Goal: Task Accomplishment & Management: Use online tool/utility

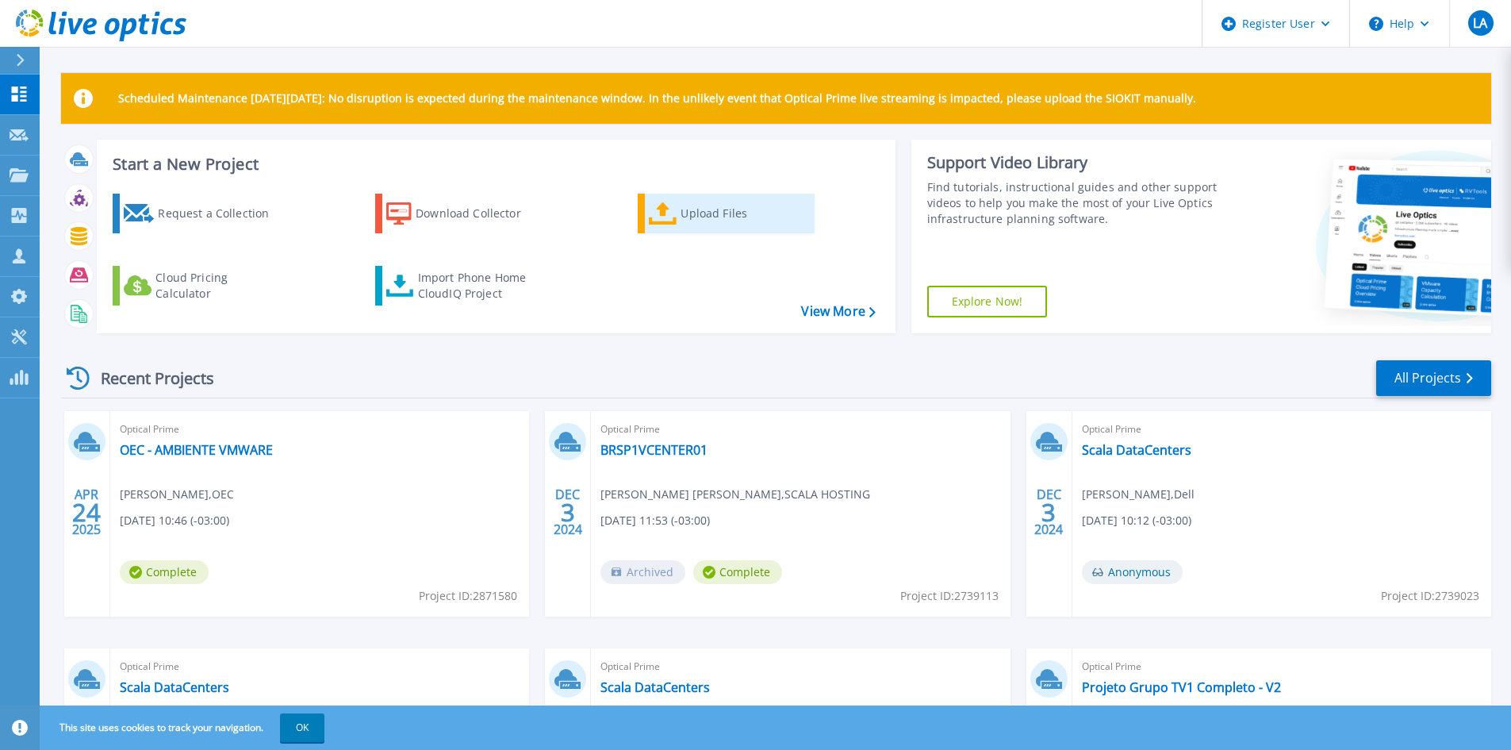
click at [695, 207] on div "Upload Files" at bounding box center [744, 214] width 127 height 32
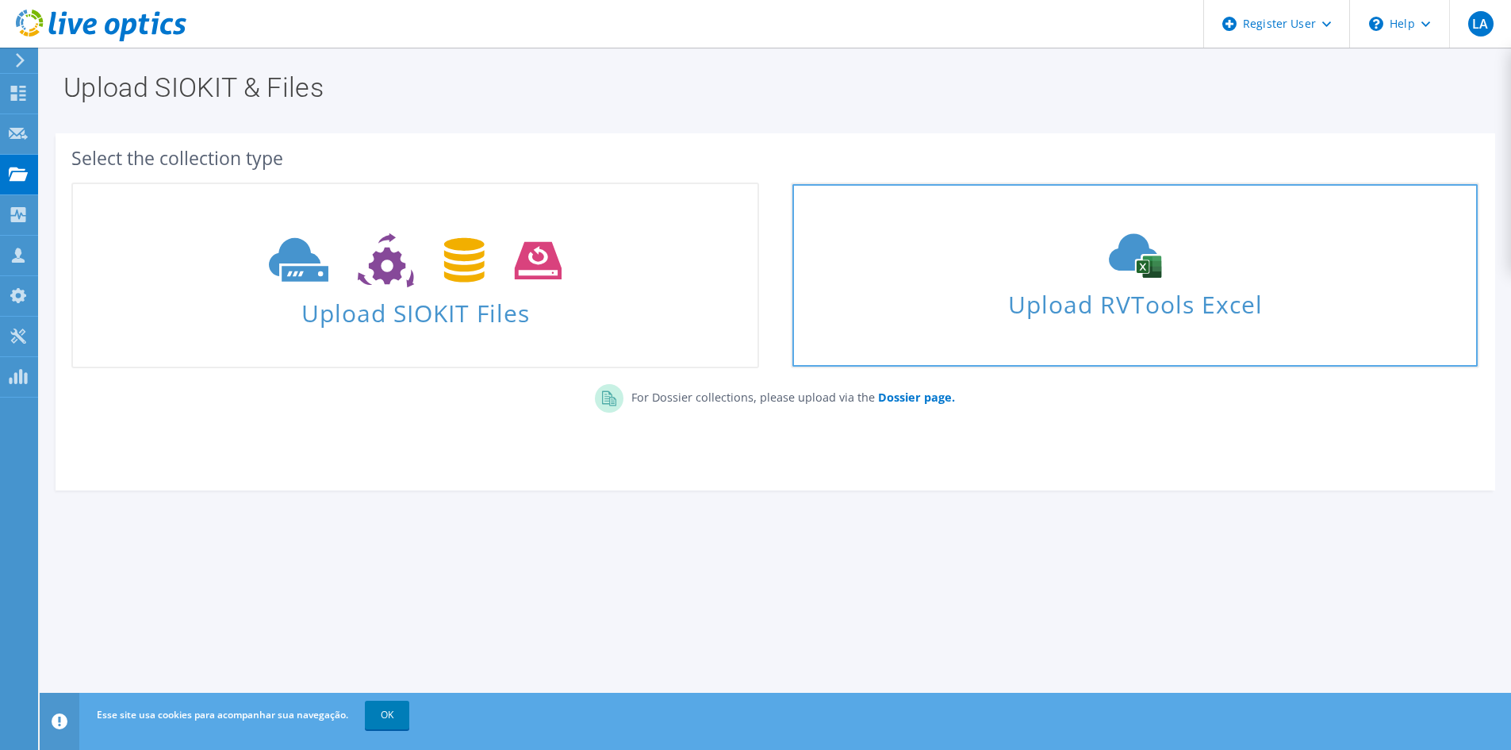
click at [995, 286] on span "Upload RVTools Excel" at bounding box center [1134, 300] width 685 height 34
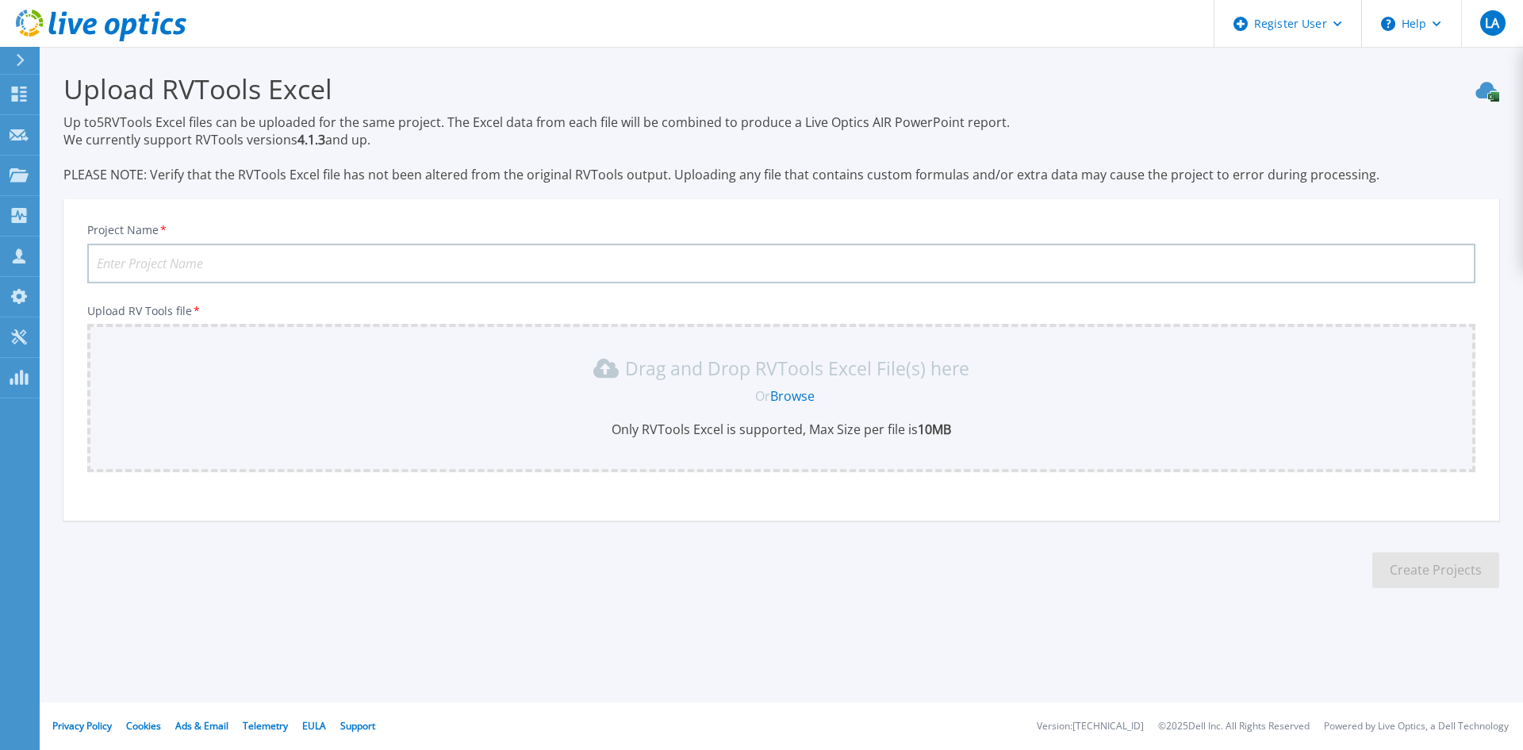
click at [800, 393] on link "Browse" at bounding box center [792, 395] width 44 height 17
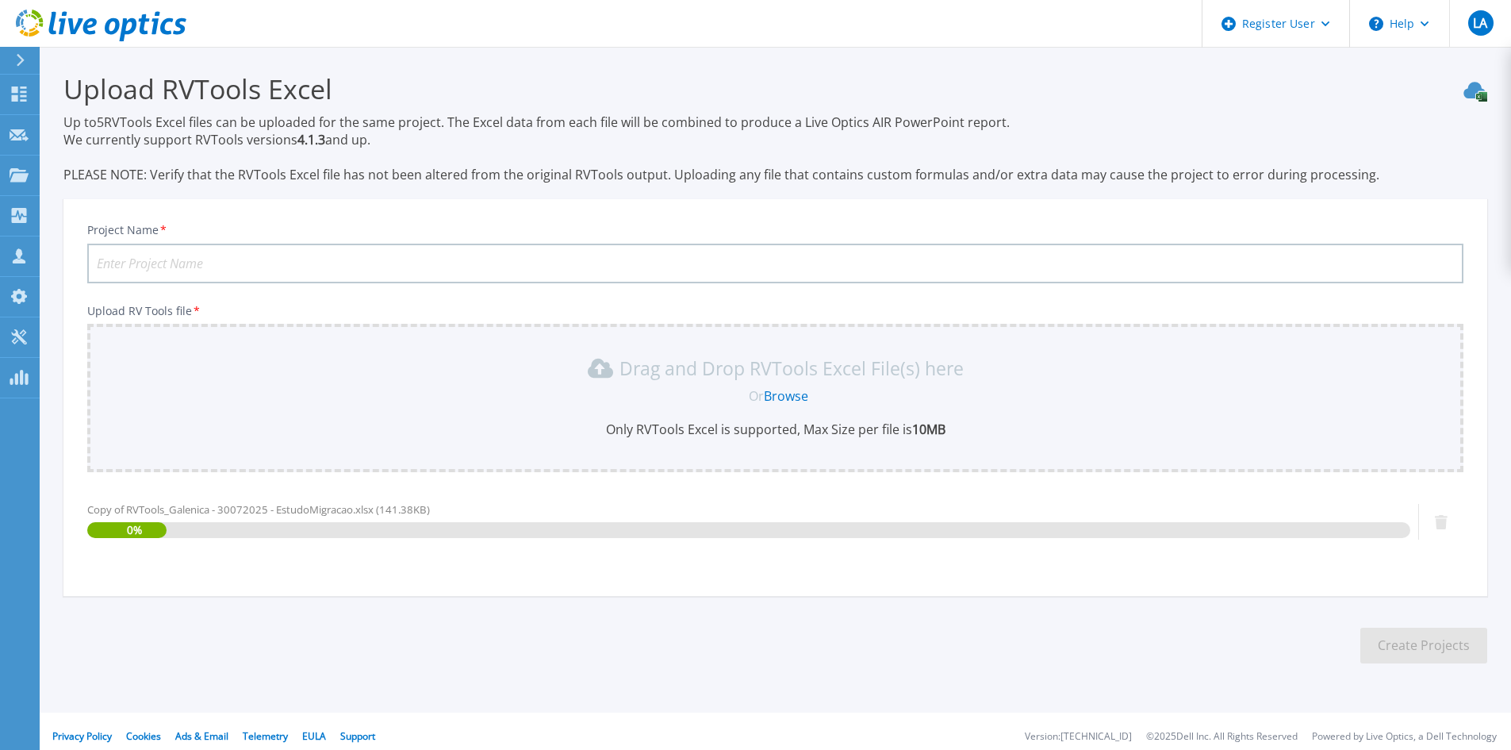
scroll to position [10, 0]
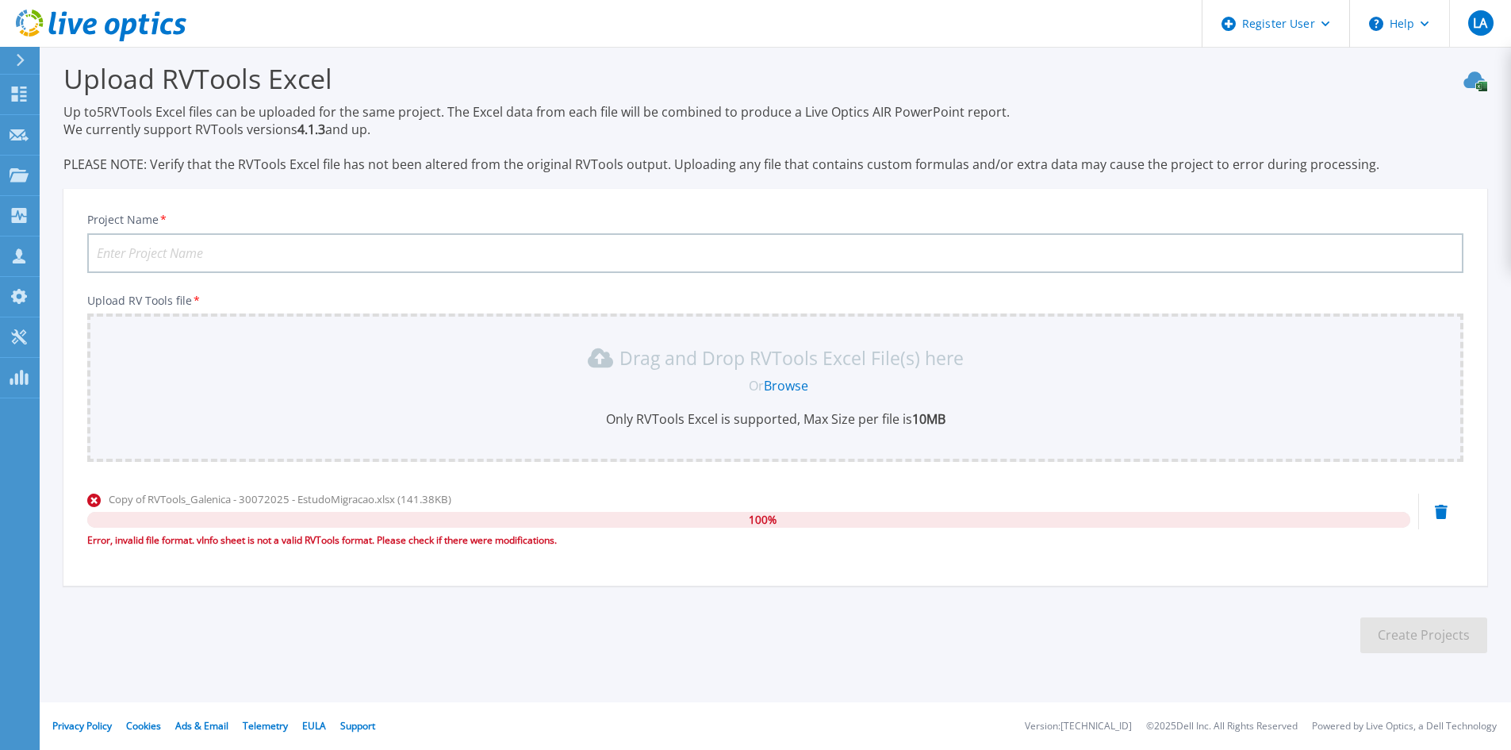
click at [775, 378] on link "Browse" at bounding box center [786, 385] width 44 height 17
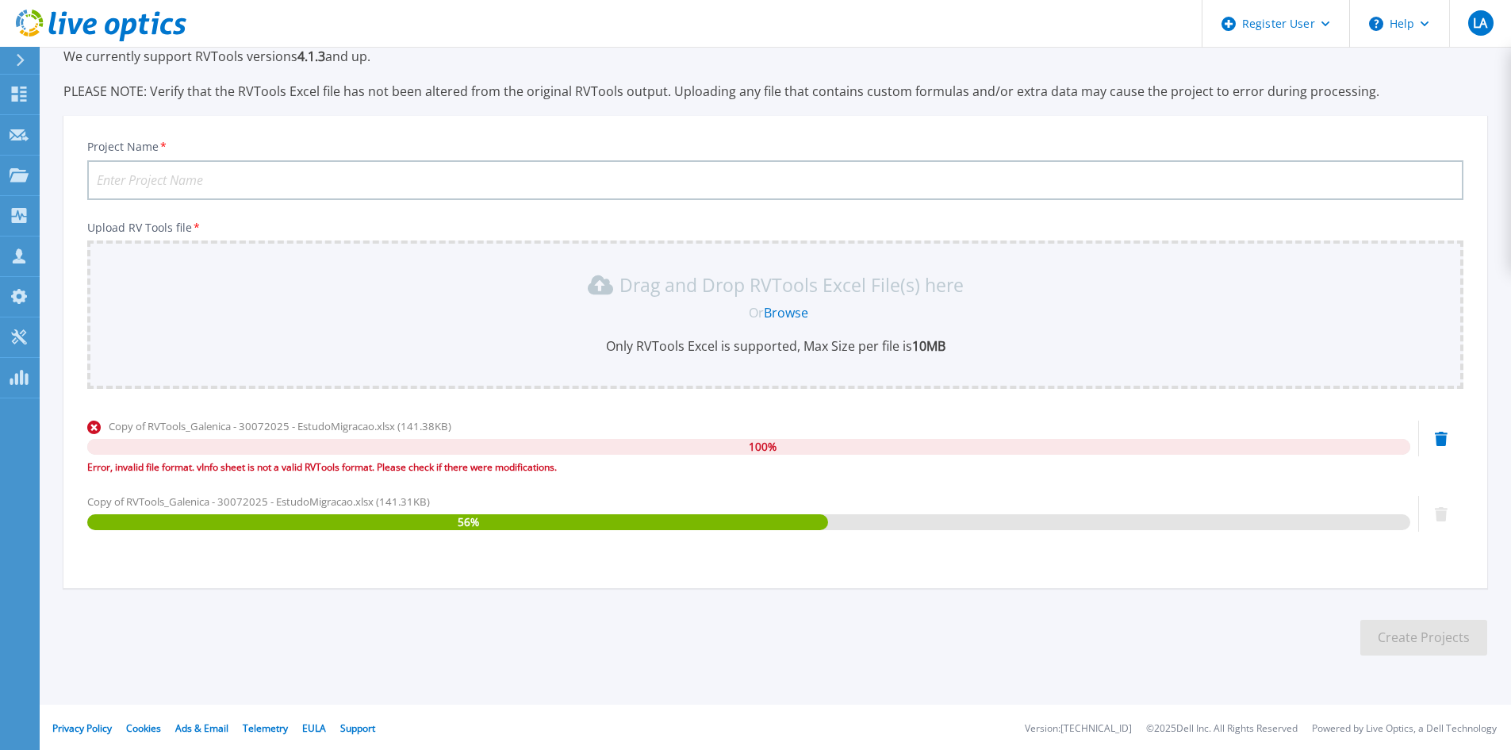
scroll to position [86, 0]
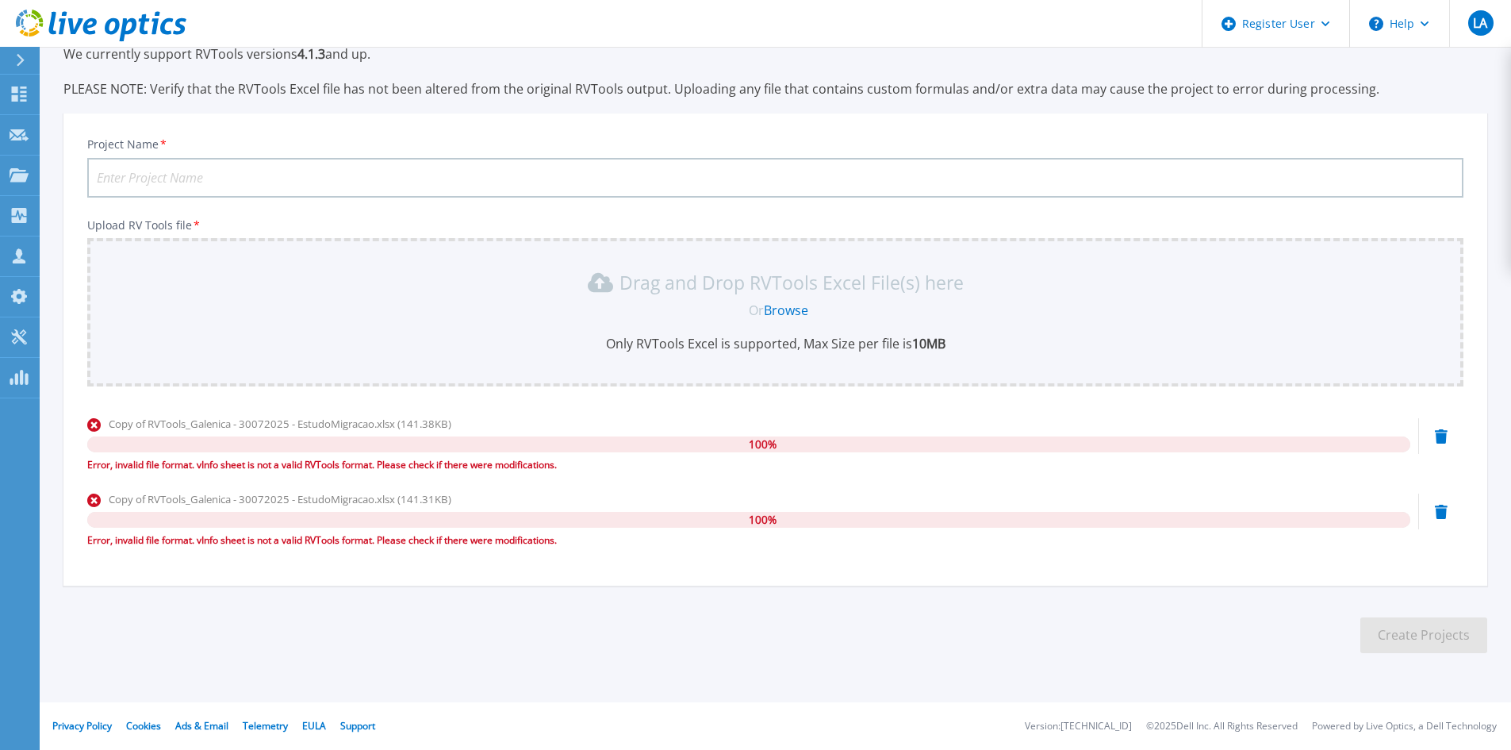
click at [1444, 437] on icon at bounding box center [1441, 436] width 13 height 14
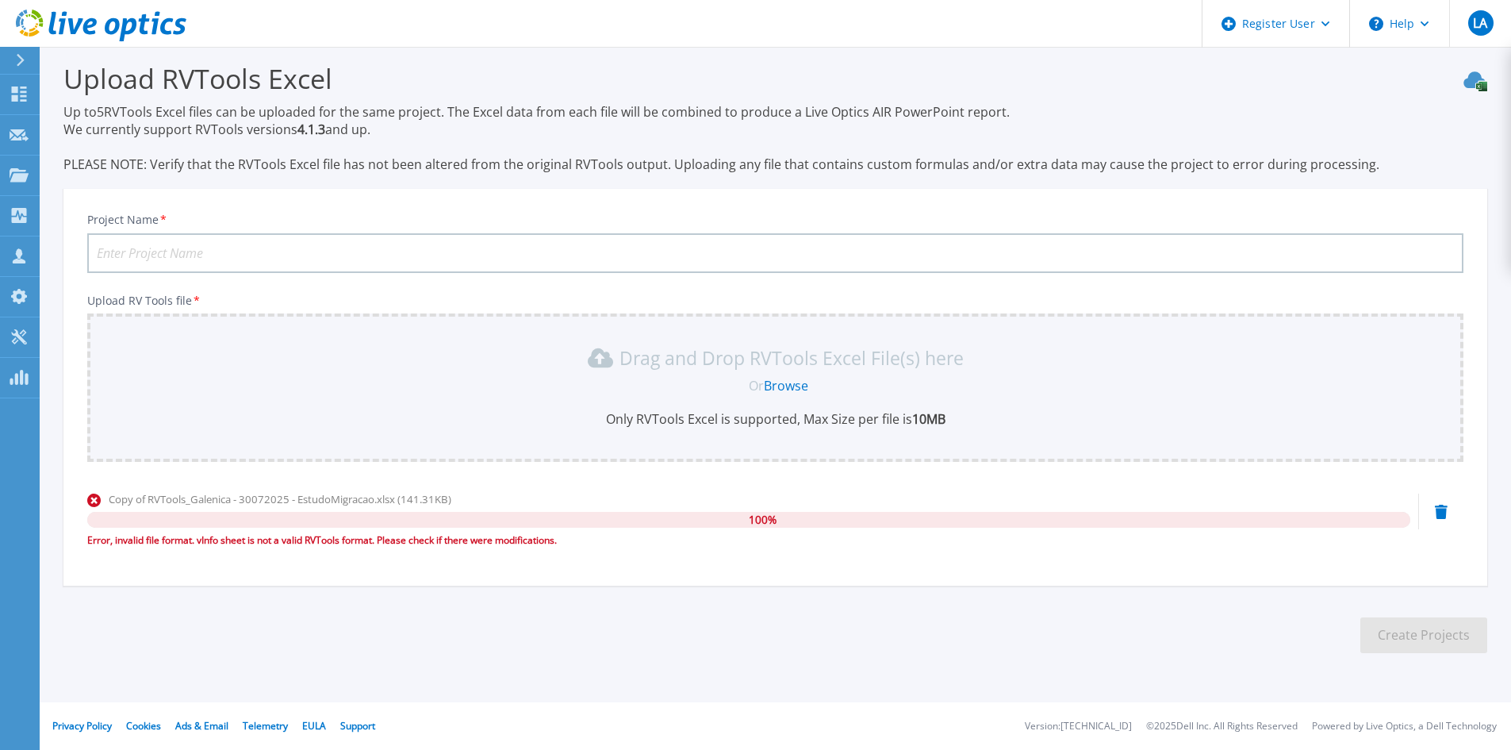
click at [1441, 513] on icon at bounding box center [1441, 511] width 13 height 14
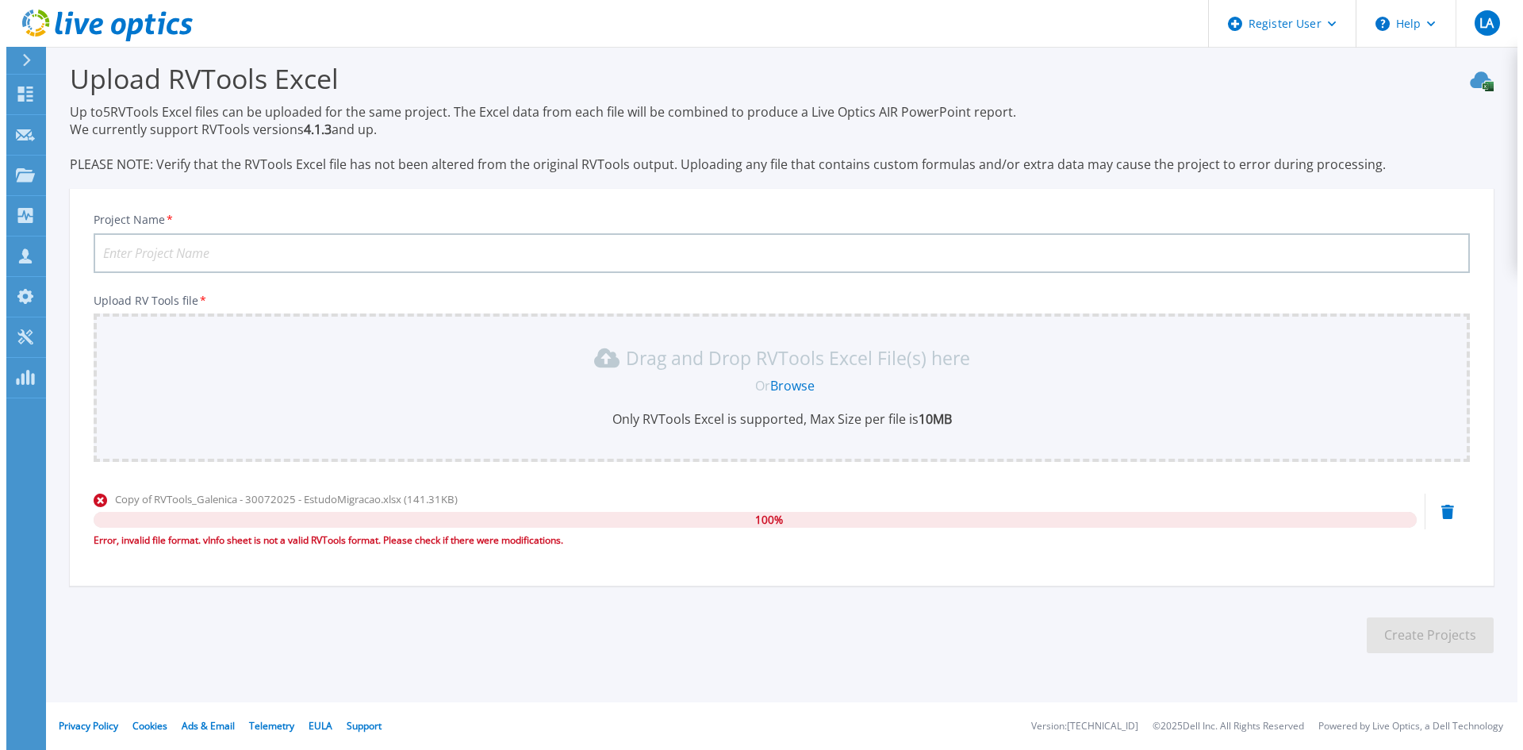
scroll to position [0, 0]
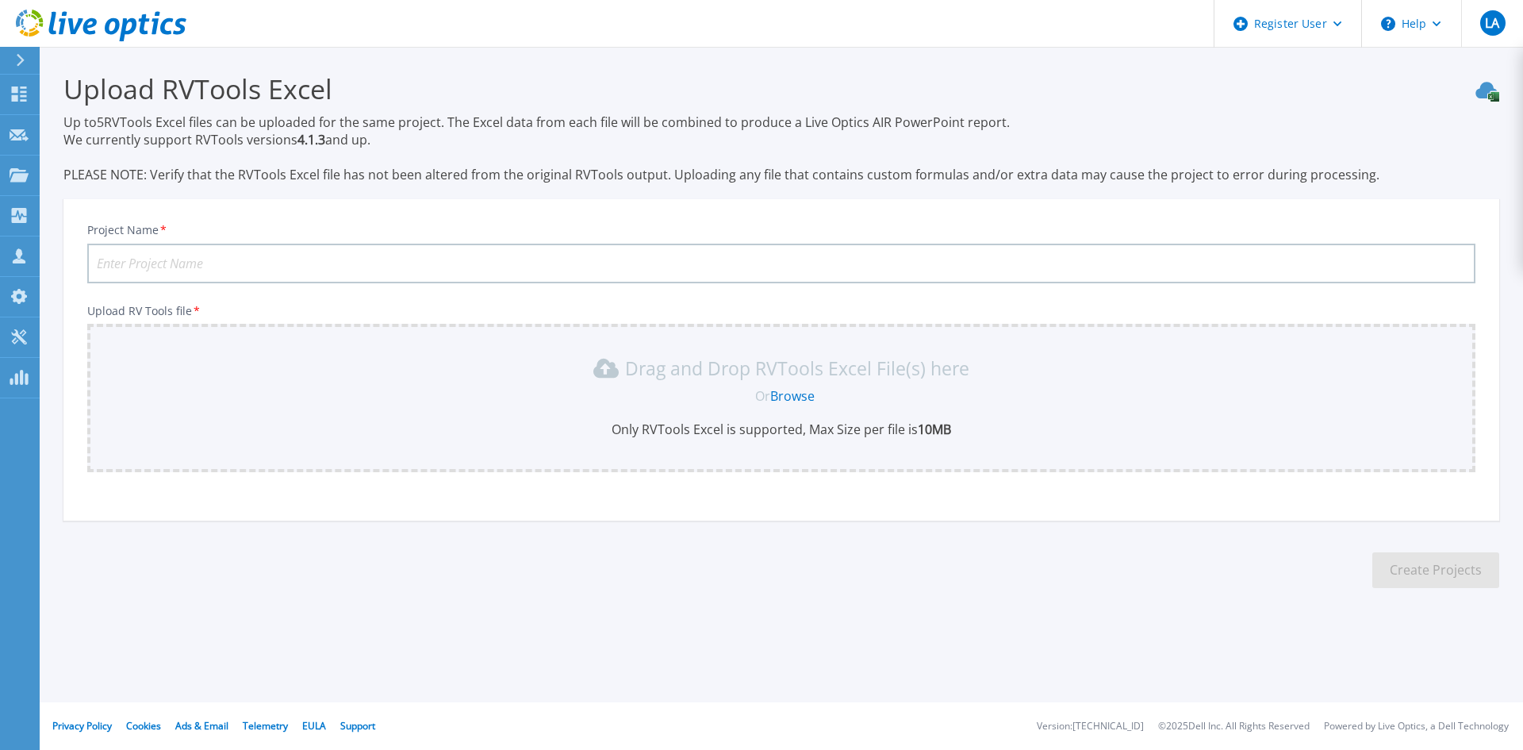
click at [391, 617] on section "Upload RVTools Excel Up to 5 RVTools Excel files can be uploaded for the same p…" at bounding box center [781, 335] width 1483 height 577
